Goal: Check status: Check status

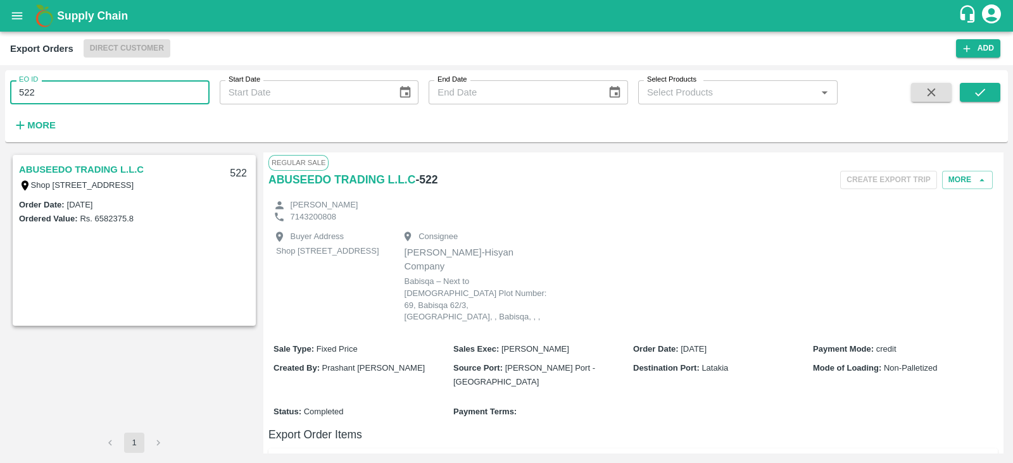
click at [147, 94] on input "522" at bounding box center [109, 92] width 199 height 24
type input "522"
type input "290"
click at [968, 87] on button "submit" at bounding box center [979, 92] width 41 height 19
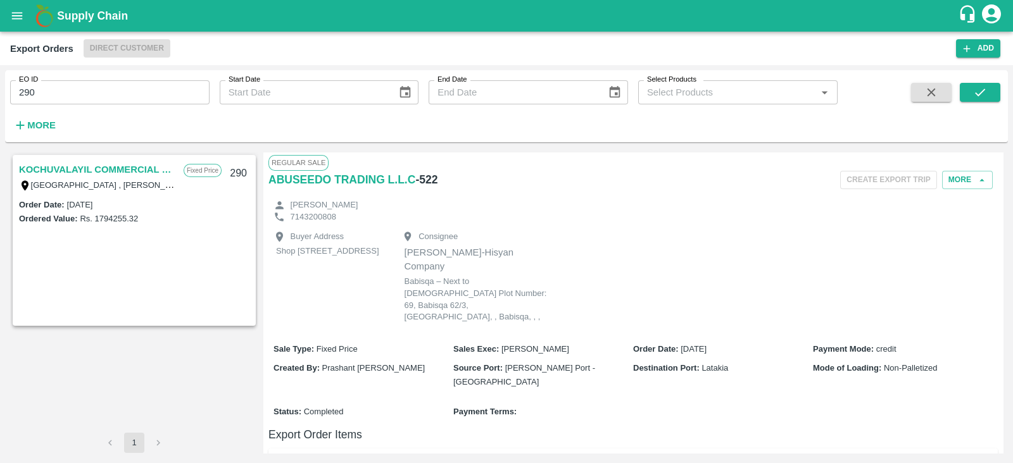
click at [139, 170] on link "KOCHUVALAYIL COMMERCIAL CENTRE LLC" at bounding box center [98, 169] width 158 height 16
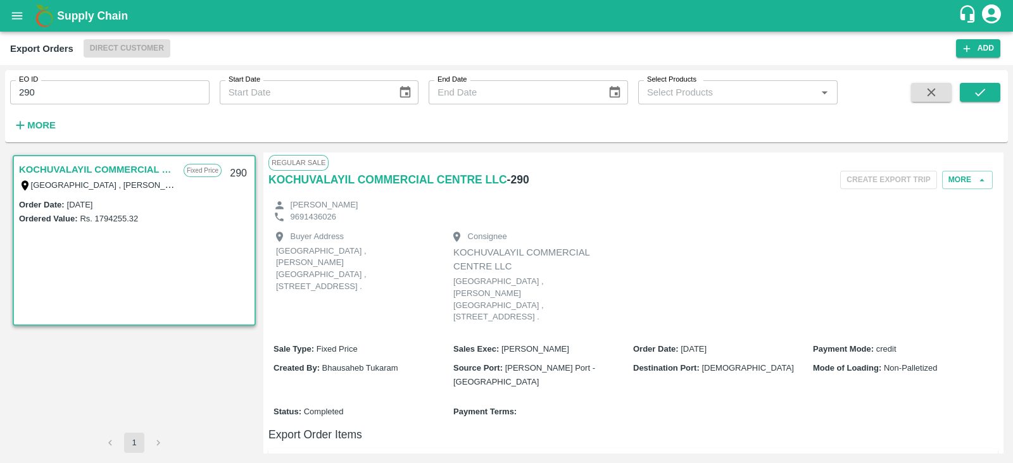
scroll to position [275, 0]
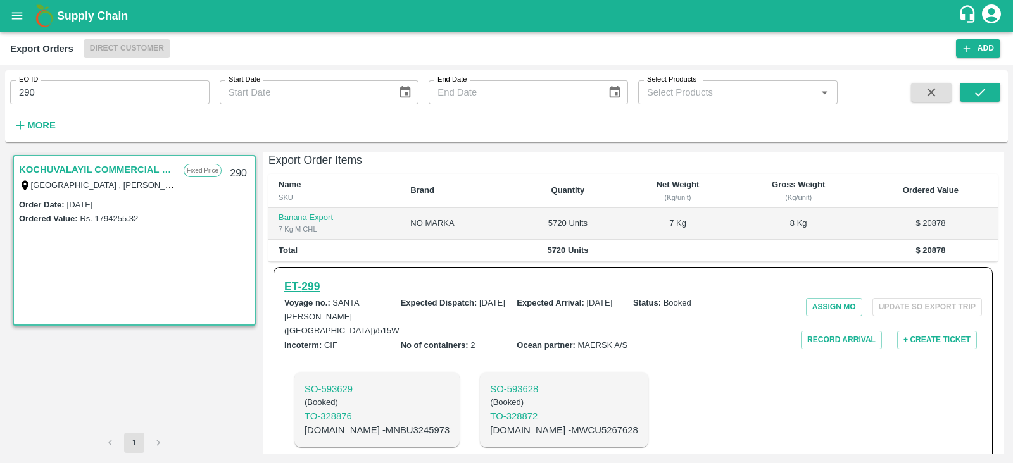
click at [308, 278] on h6 "ET- 299" at bounding box center [301, 287] width 35 height 18
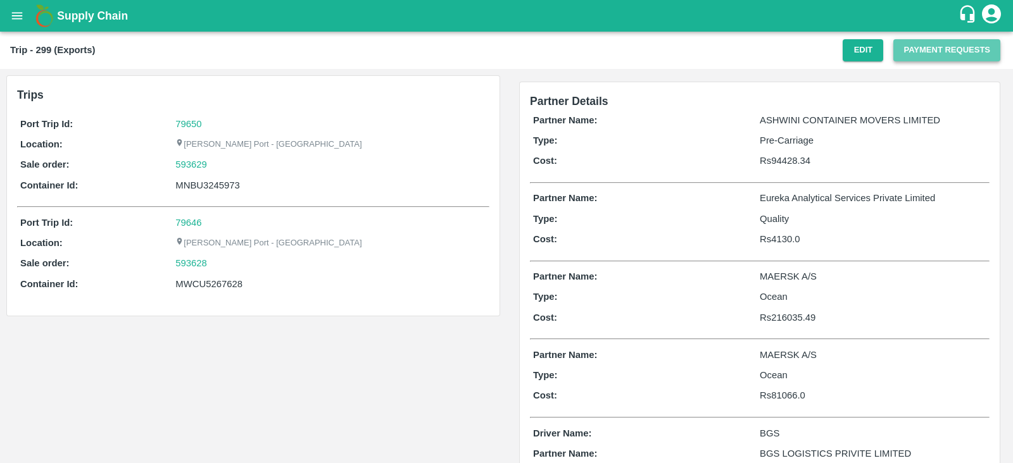
click at [959, 50] on button "Payment Requests" at bounding box center [946, 50] width 107 height 22
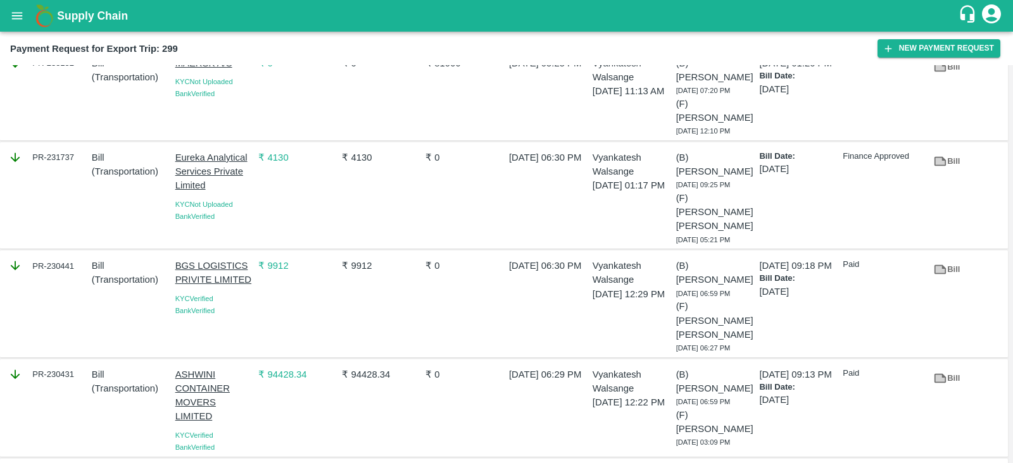
scroll to position [244, 0]
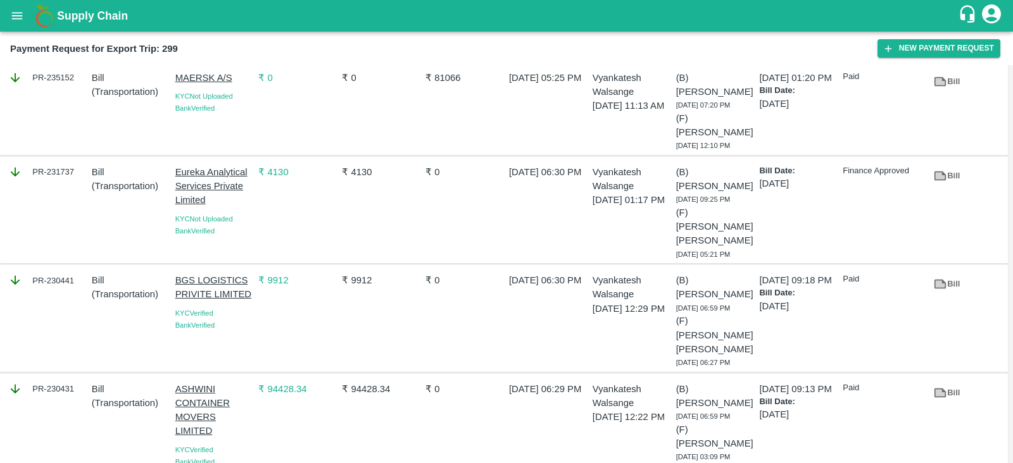
click at [933, 182] on icon at bounding box center [940, 176] width 14 height 14
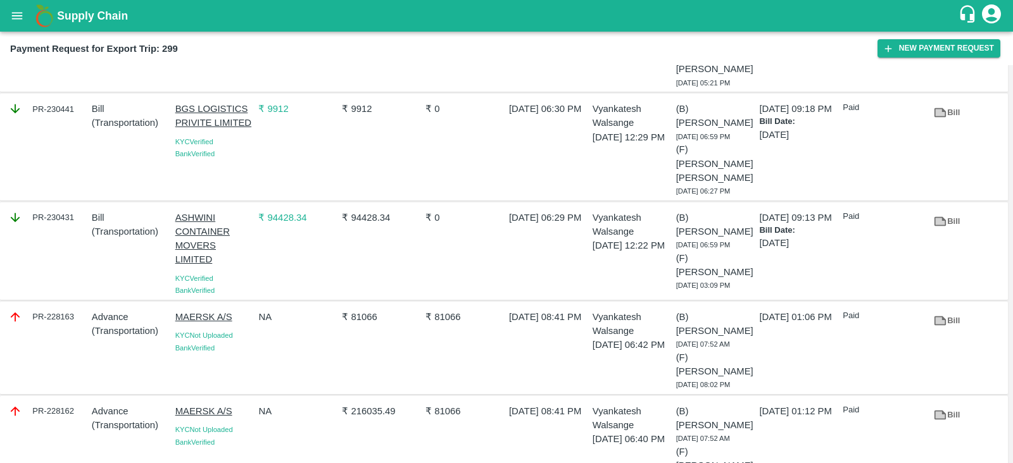
scroll to position [0, 0]
